Goal: Find specific page/section: Find specific page/section

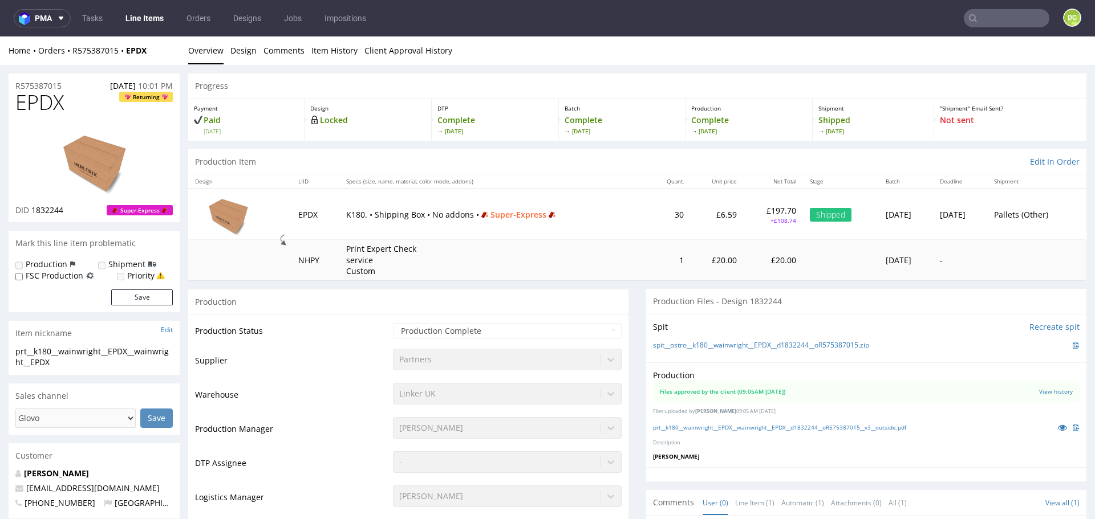
click at [139, 15] on link "Line Items" at bounding box center [145, 18] width 52 height 18
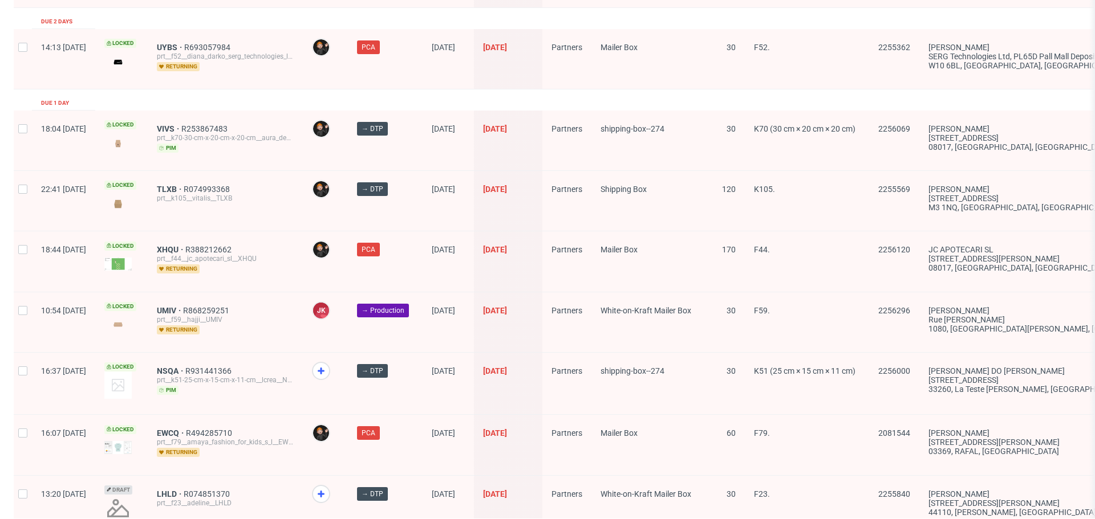
scroll to position [1772, 0]
